Goal: Obtain resource: Download file/media

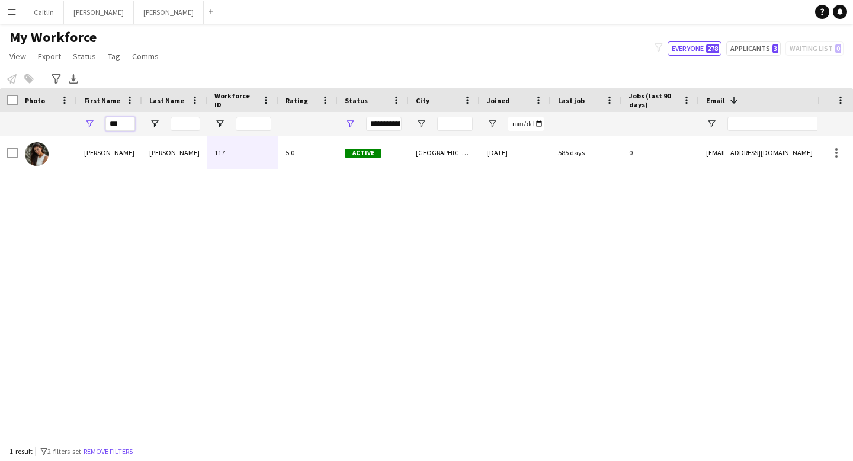
click at [125, 126] on input "***" at bounding box center [120, 124] width 30 height 14
type input "*"
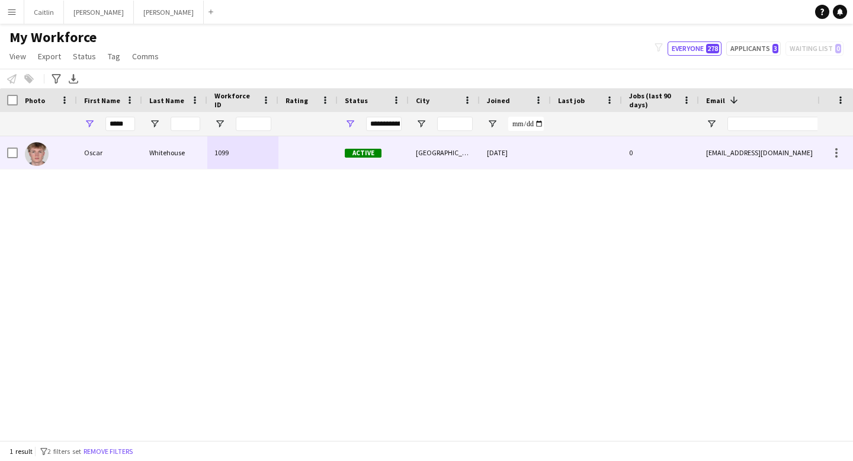
click at [133, 159] on div "Oscar" at bounding box center [109, 152] width 65 height 33
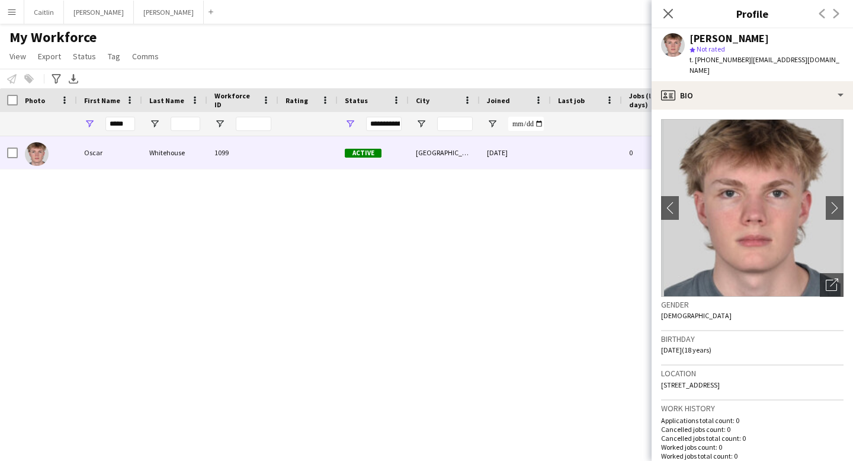
scroll to position [754, 0]
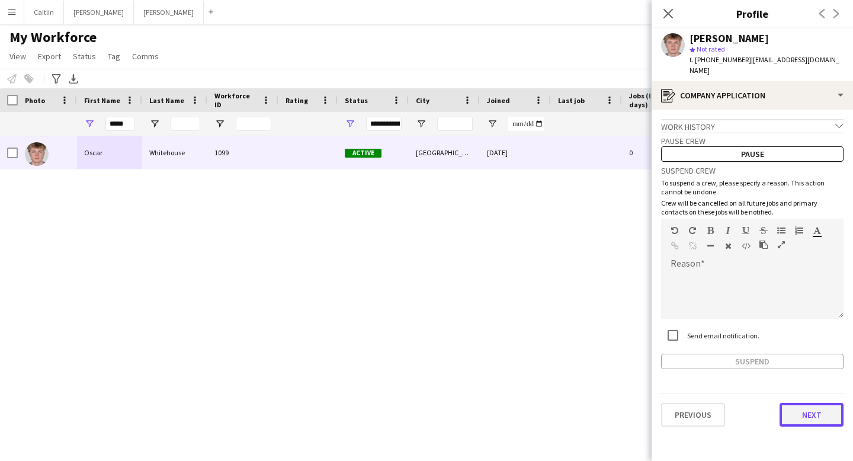
click at [813, 411] on button "Next" at bounding box center [812, 415] width 64 height 24
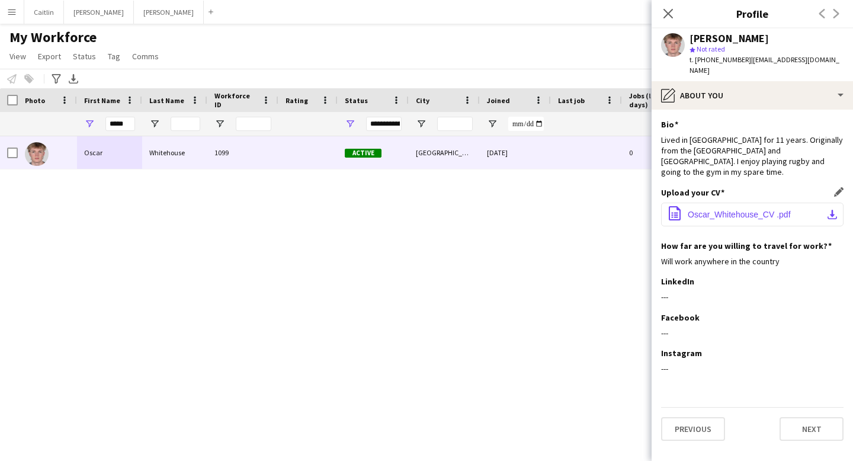
click at [829, 210] on app-icon "download-bottom" at bounding box center [832, 214] width 9 height 9
drag, startPoint x: 130, startPoint y: 123, endPoint x: 82, endPoint y: 119, distance: 47.6
click at [82, 119] on div "*****" at bounding box center [109, 124] width 65 height 24
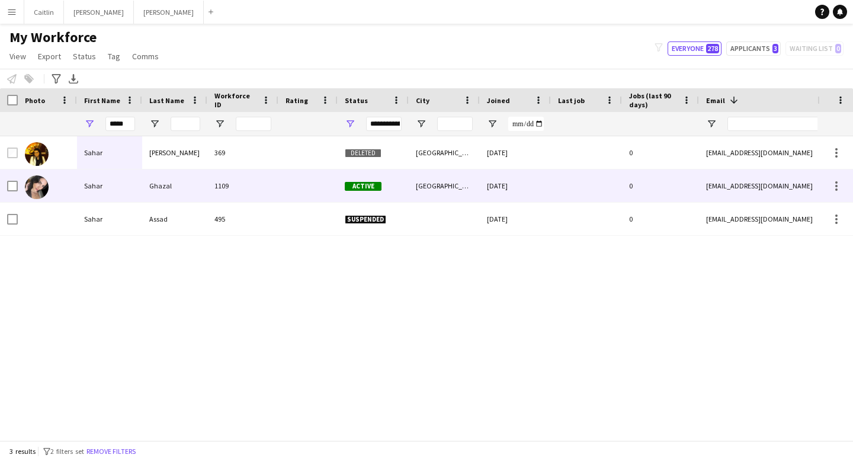
click at [148, 177] on div "Ghazal" at bounding box center [174, 186] width 65 height 33
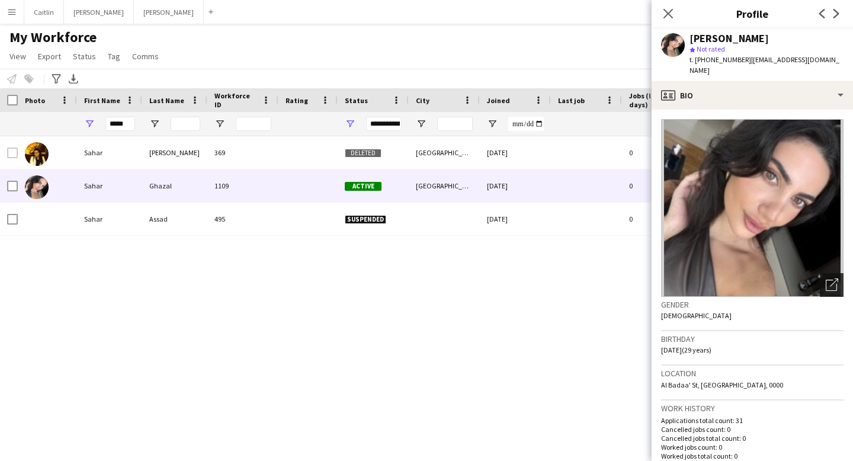
click at [830, 279] on icon at bounding box center [834, 283] width 8 height 8
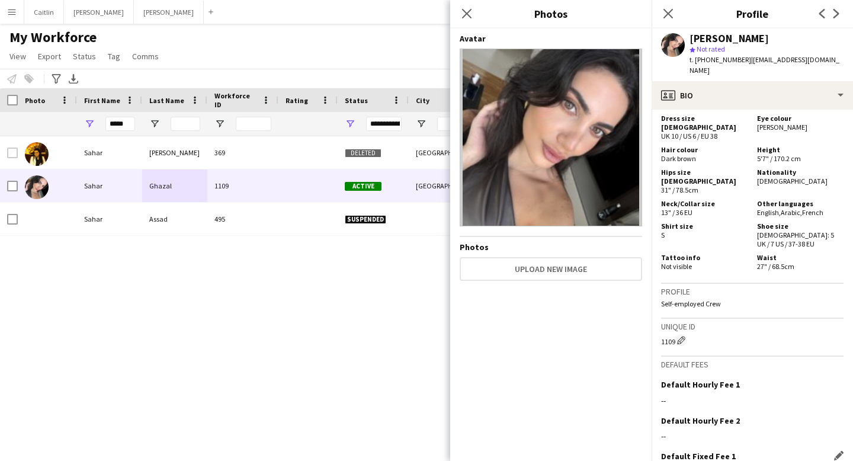
scroll to position [810, 0]
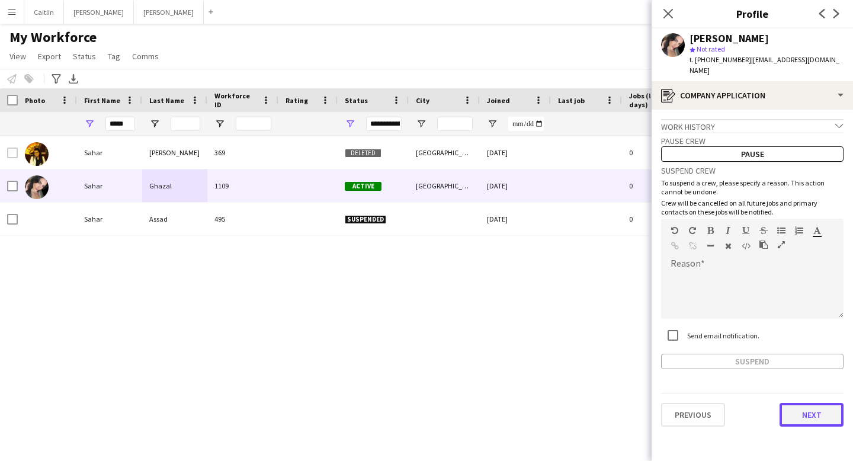
click at [811, 403] on button "Next" at bounding box center [812, 415] width 64 height 24
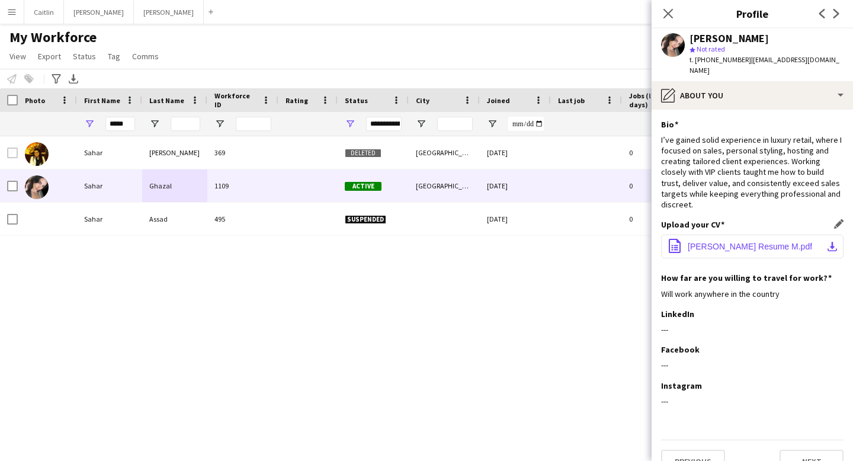
click at [784, 242] on span "[PERSON_NAME] Resume M.pdf" at bounding box center [750, 246] width 124 height 9
drag, startPoint x: 127, startPoint y: 124, endPoint x: 104, endPoint y: 124, distance: 23.1
click at [104, 124] on div "*****" at bounding box center [109, 124] width 65 height 24
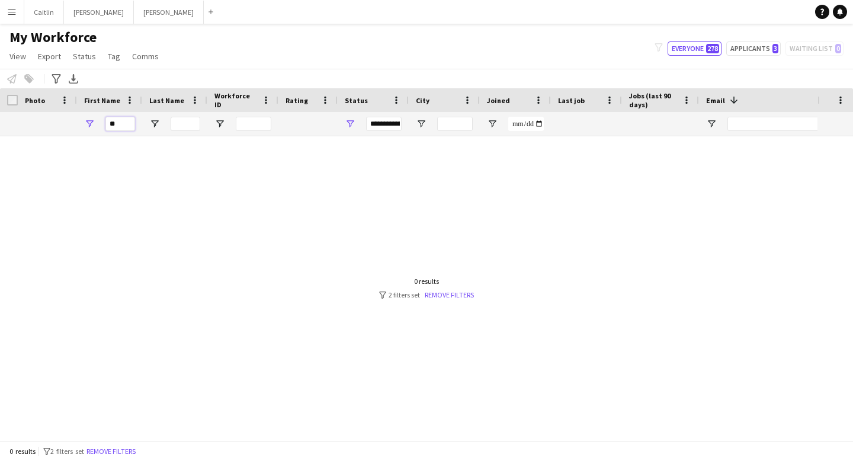
type input "*"
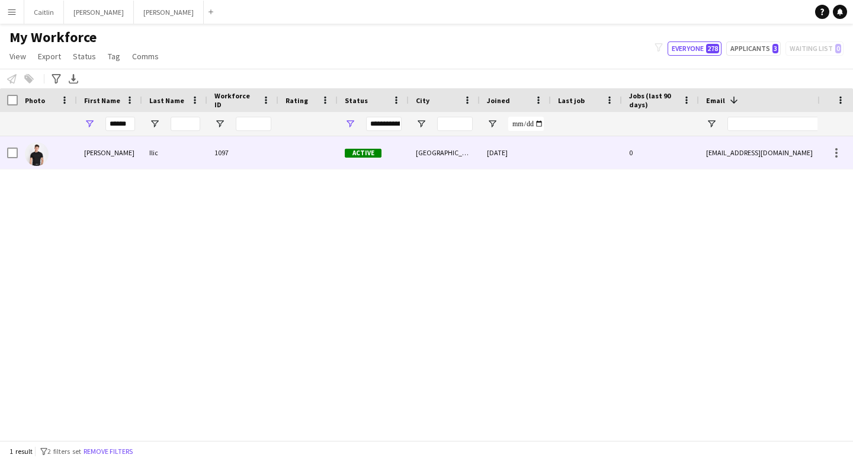
click at [154, 162] on div "Ilic" at bounding box center [174, 152] width 65 height 33
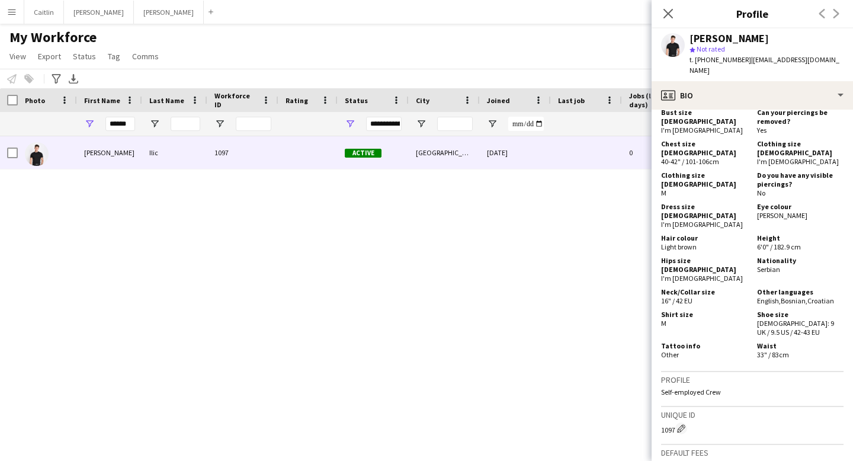
scroll to position [716, 0]
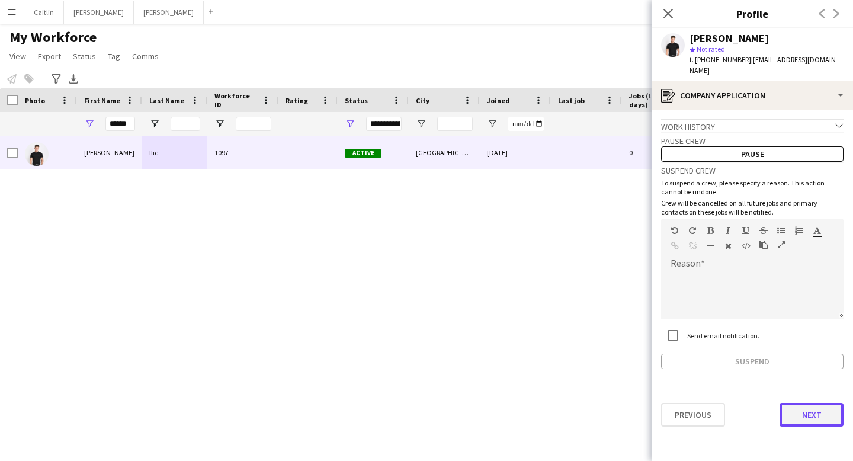
click at [818, 403] on button "Next" at bounding box center [812, 415] width 64 height 24
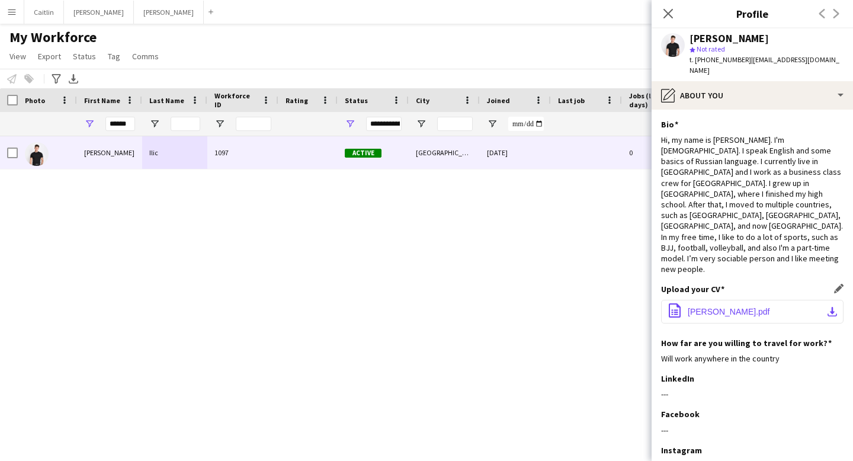
click at [818, 300] on button "office-file-sheet [PERSON_NAME].pdf download-bottom" at bounding box center [752, 312] width 183 height 24
drag, startPoint x: 131, startPoint y: 122, endPoint x: 80, endPoint y: 121, distance: 51.0
click at [80, 121] on div "******" at bounding box center [109, 124] width 65 height 24
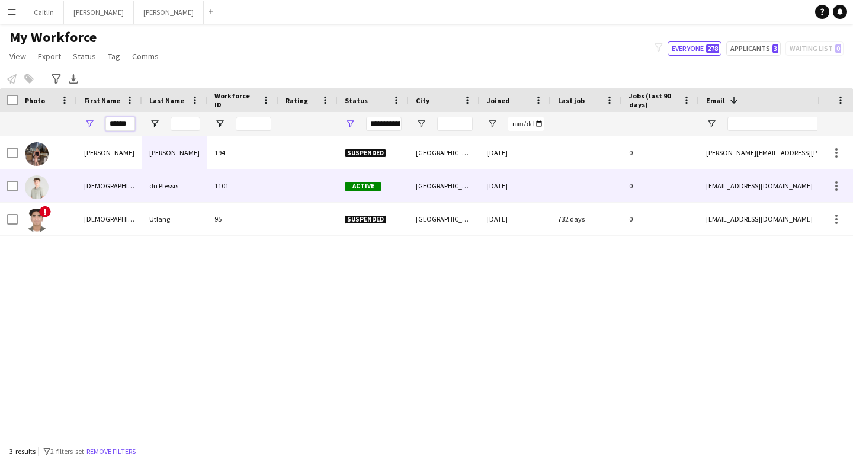
type input "******"
click at [120, 197] on div "[DEMOGRAPHIC_DATA]" at bounding box center [109, 186] width 65 height 33
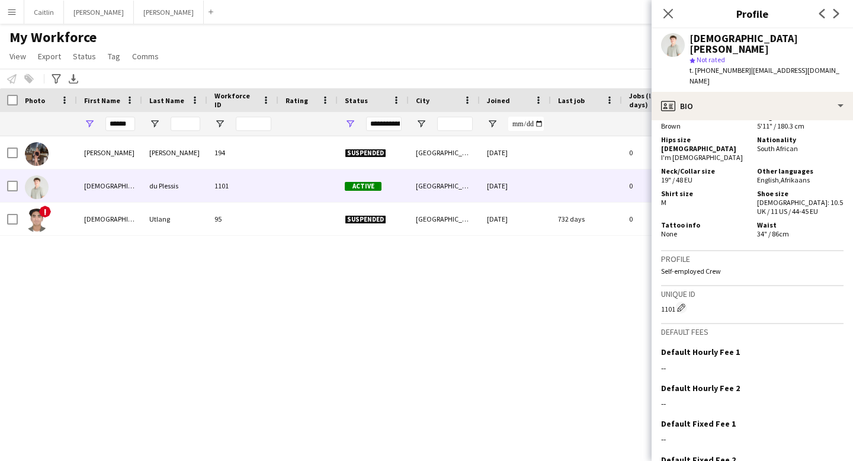
scroll to position [711, 0]
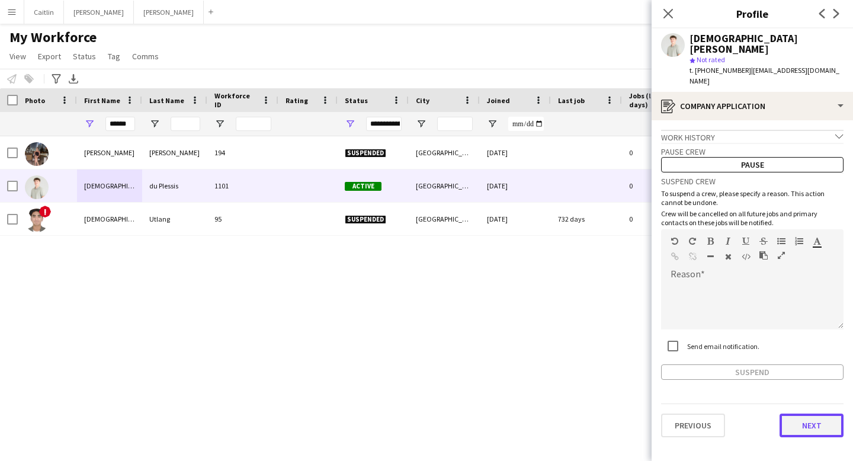
click at [804, 414] on button "Next" at bounding box center [812, 426] width 64 height 24
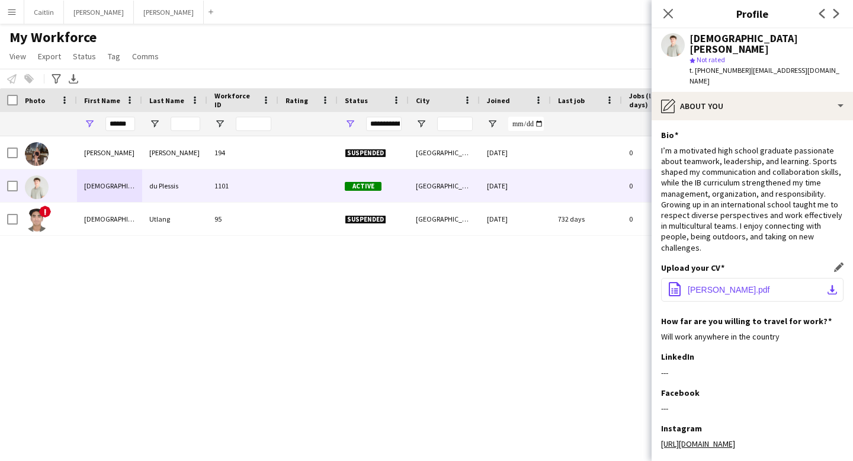
click at [810, 283] on button "office-file-sheet [PERSON_NAME].pdf download-bottom" at bounding box center [752, 290] width 183 height 24
